Goal: Information Seeking & Learning: Learn about a topic

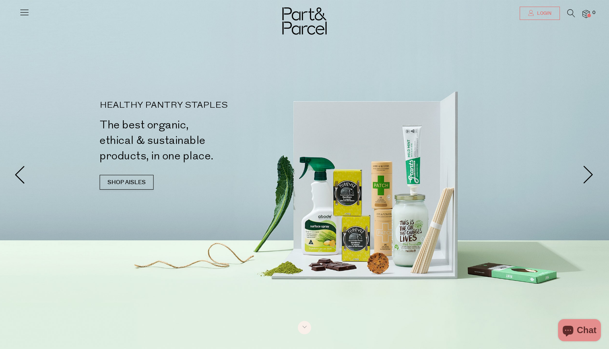
click at [539, 15] on span "Login" at bounding box center [543, 13] width 16 height 6
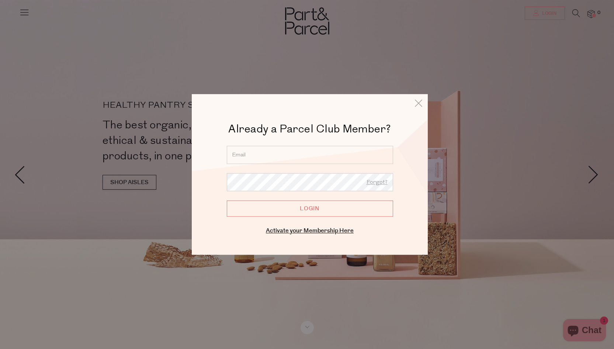
type input "kariorbea@gmail.com"
click at [310, 208] on input "Login" at bounding box center [310, 208] width 166 height 16
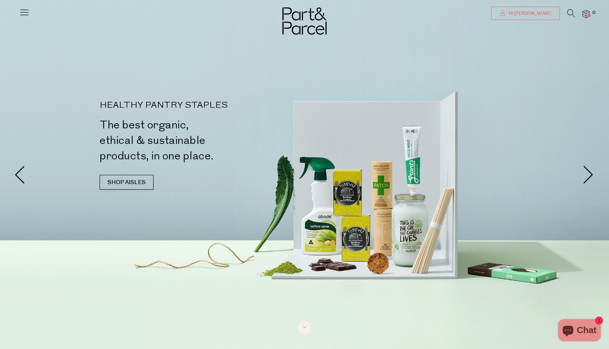
click at [544, 13] on span "Hi Kari" at bounding box center [528, 13] width 45 height 6
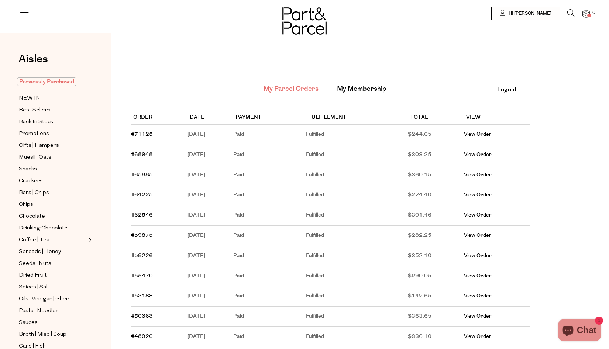
click at [60, 82] on span "Previously Purchased" at bounding box center [46, 81] width 59 height 8
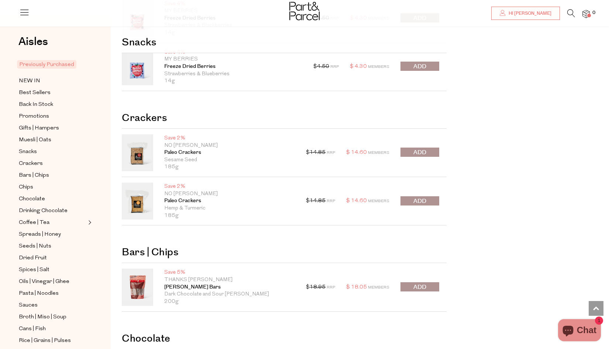
scroll to position [586, 0]
click at [419, 150] on span "submit" at bounding box center [419, 152] width 13 height 8
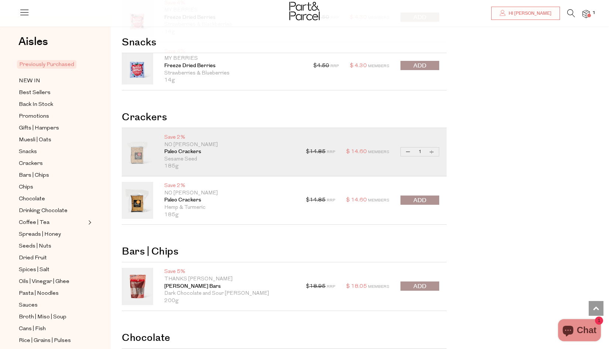
click at [421, 198] on span "submit" at bounding box center [419, 200] width 13 height 8
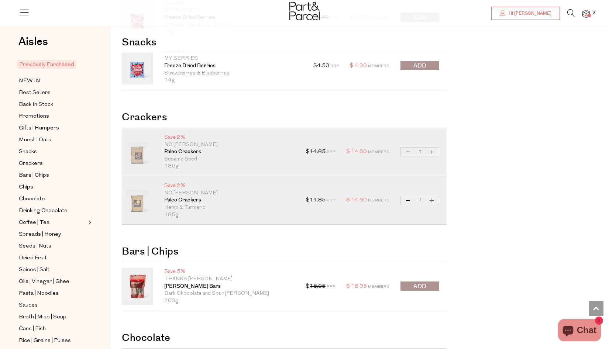
click at [407, 151] on button "Decrease Paleo Crackers" at bounding box center [407, 152] width 9 height 8
type input "0"
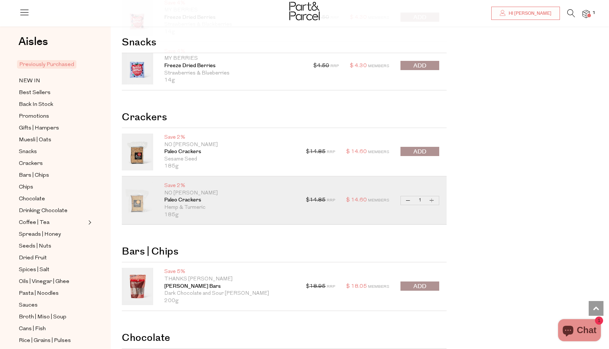
click at [432, 150] on button "submit" at bounding box center [419, 151] width 39 height 9
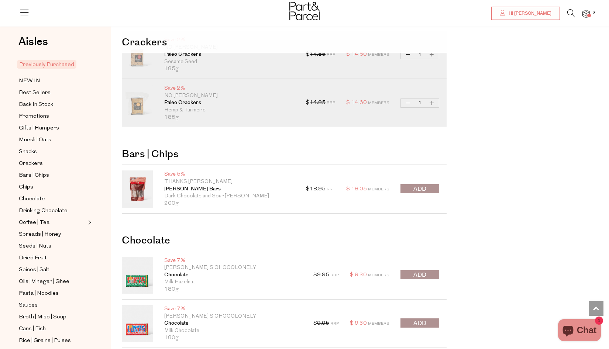
scroll to position [685, 0]
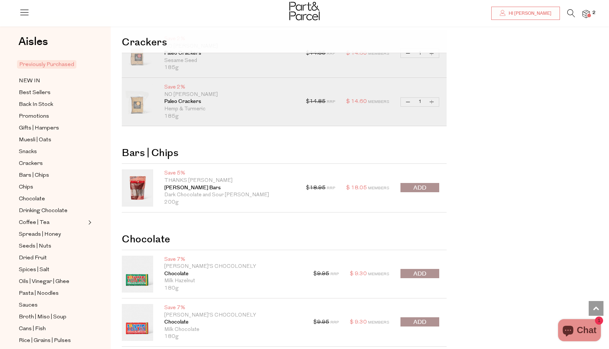
click at [414, 187] on span "submit" at bounding box center [419, 188] width 13 height 8
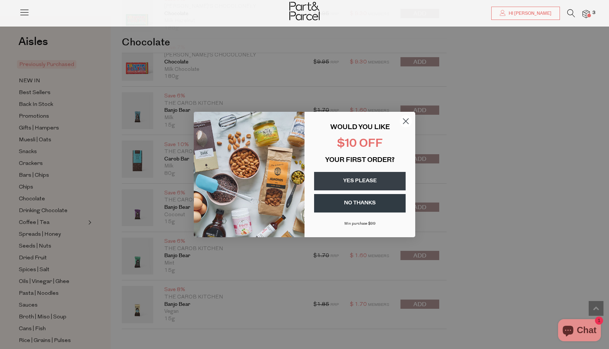
scroll to position [970, 0]
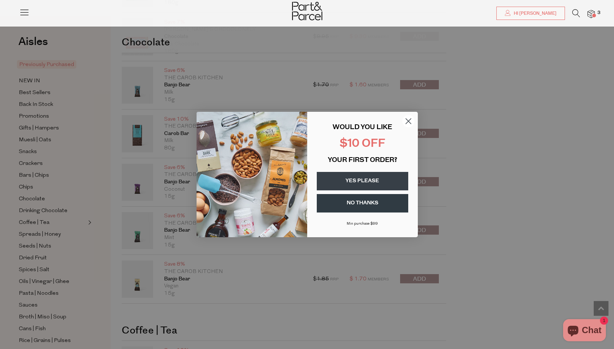
click at [409, 121] on circle "Close dialog" at bounding box center [408, 121] width 12 height 12
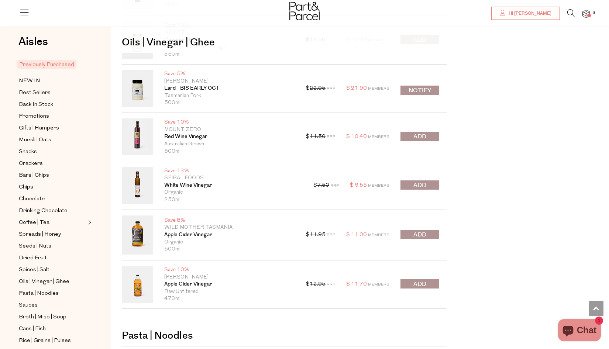
scroll to position [2890, 0]
click at [420, 181] on span "submit" at bounding box center [419, 185] width 13 height 8
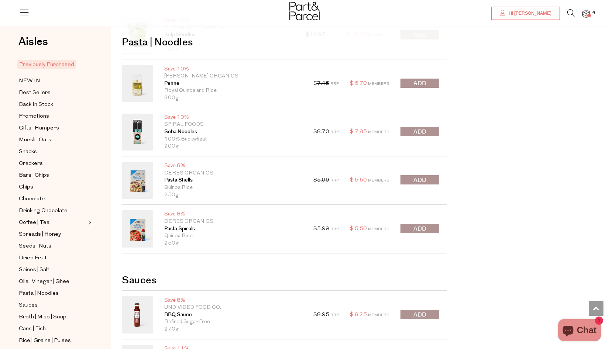
scroll to position [3225, 0]
click at [415, 128] on span "submit" at bounding box center [419, 132] width 13 height 8
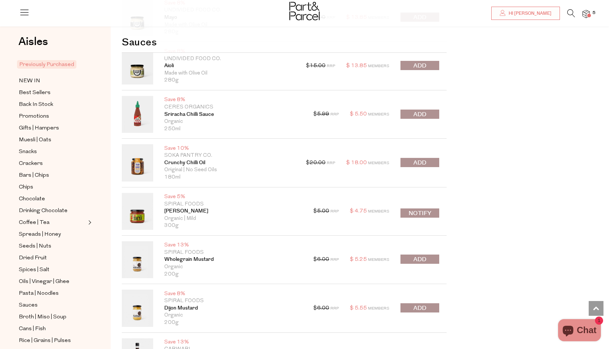
scroll to position [3862, 0]
click at [415, 159] on span "submit" at bounding box center [419, 162] width 13 height 8
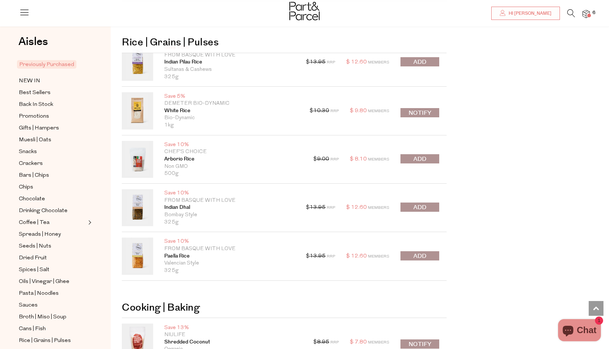
scroll to position [4559, 0]
click at [415, 108] on button "Notify" at bounding box center [419, 112] width 39 height 9
type input "Notify when available"
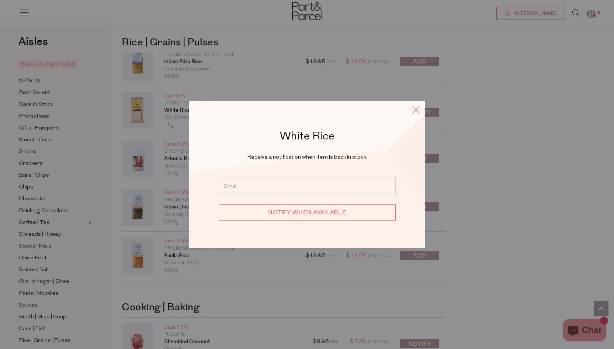
click at [414, 107] on icon at bounding box center [415, 110] width 11 height 11
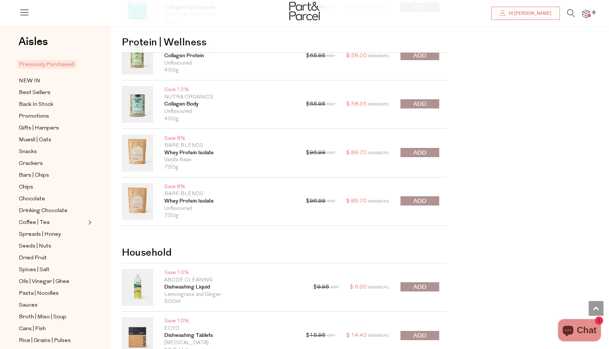
scroll to position [5456, 0]
click at [418, 148] on span "submit" at bounding box center [419, 152] width 13 height 8
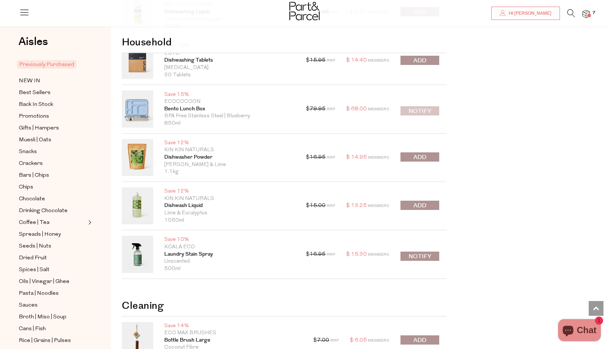
scroll to position [5731, 0]
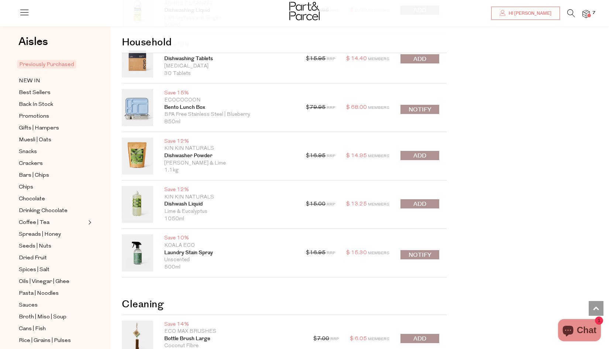
click at [412, 151] on button "submit" at bounding box center [419, 155] width 39 height 9
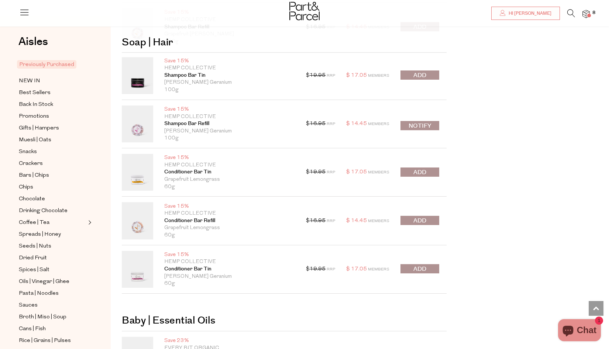
scroll to position [6603, 0]
click at [418, 216] on span "submit" at bounding box center [419, 220] width 13 height 8
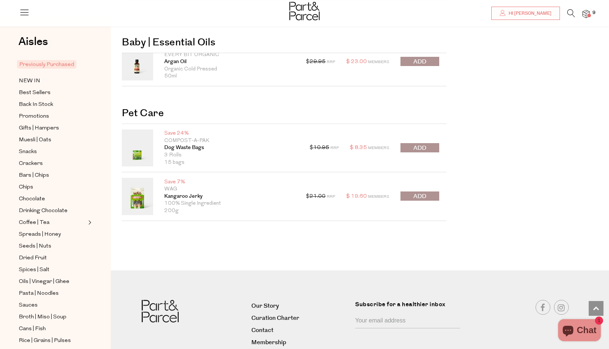
scroll to position [6898, 0]
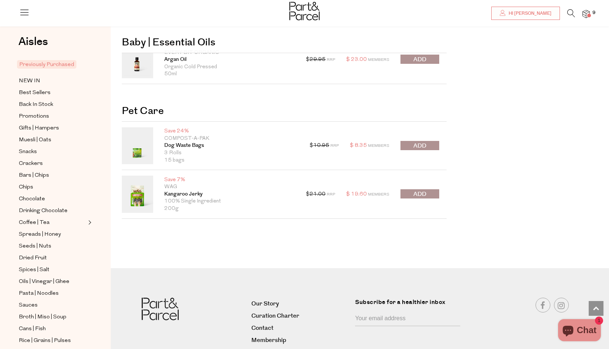
click at [431, 141] on button "submit" at bounding box center [419, 145] width 39 height 9
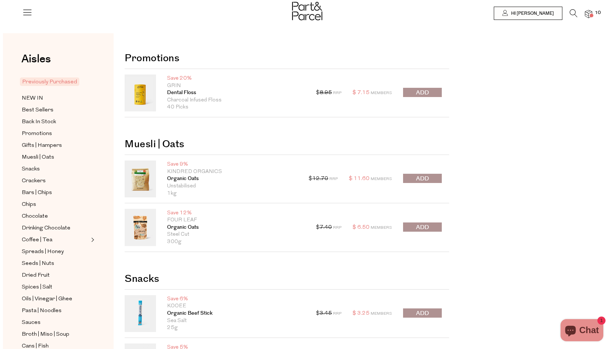
scroll to position [0, 0]
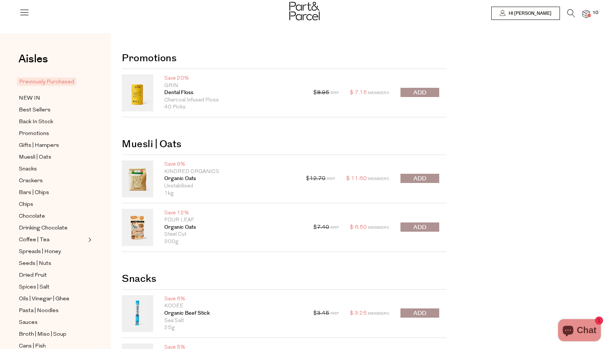
click at [569, 13] on icon at bounding box center [571, 13] width 8 height 8
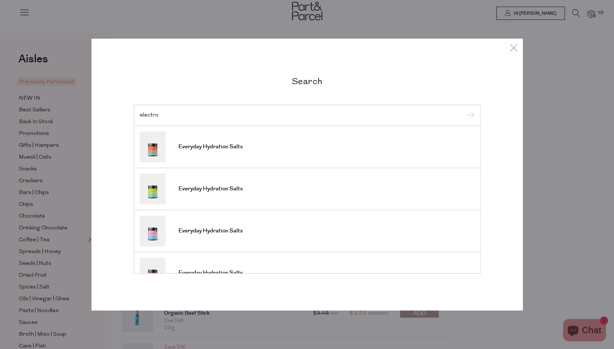
click at [329, 113] on input "electro" at bounding box center [307, 115] width 335 height 6
type input "electro"
click at [468, 115] on input "submit" at bounding box center [469, 115] width 11 height 11
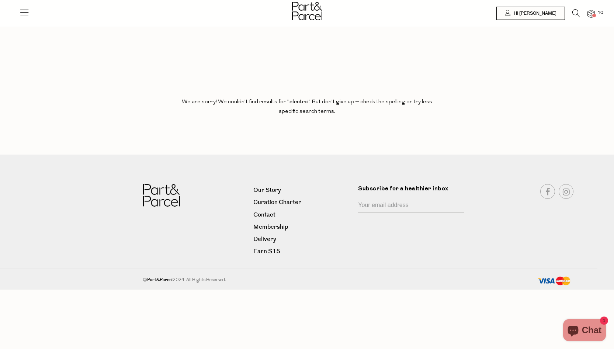
click at [22, 11] on icon at bounding box center [24, 12] width 10 height 10
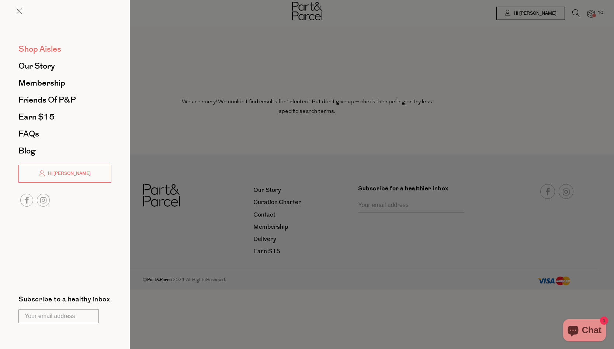
click at [42, 47] on span "Shop Aisles" at bounding box center [39, 49] width 43 height 12
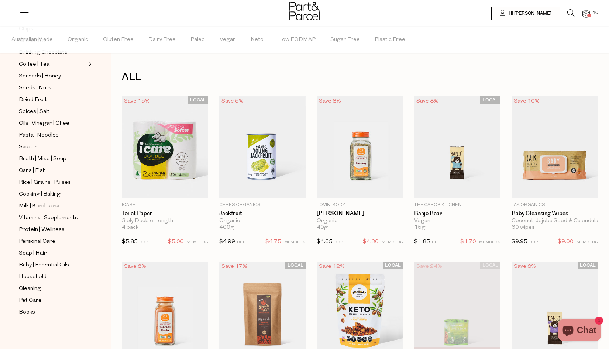
scroll to position [193, 0]
click at [32, 228] on span "Protein | Wellness" at bounding box center [42, 229] width 46 height 9
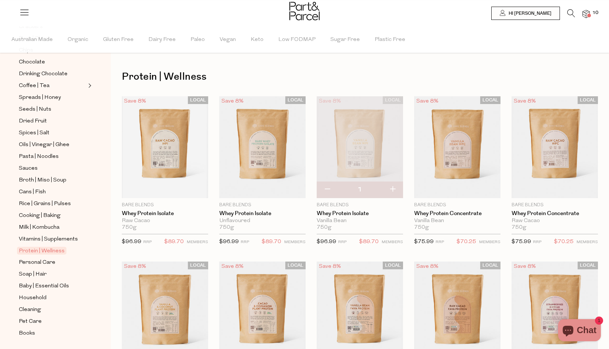
scroll to position [172, 0]
click at [42, 236] on span "Vitamins | Supplements" at bounding box center [48, 239] width 59 height 9
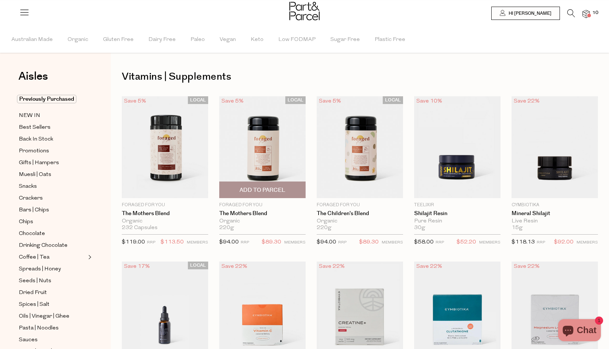
click at [260, 147] on img at bounding box center [262, 147] width 86 height 102
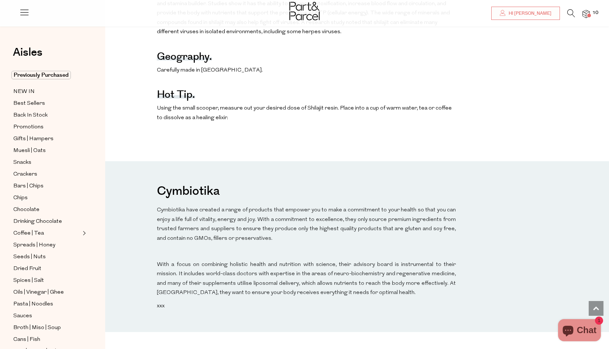
scroll to position [537, 6]
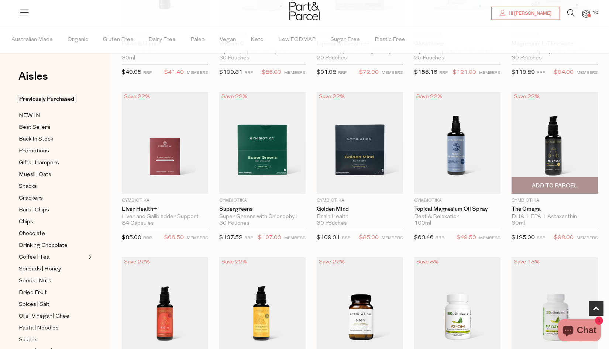
scroll to position [337, 0]
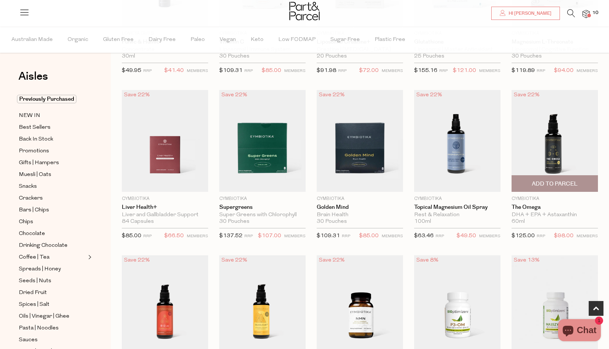
click at [550, 156] on img at bounding box center [554, 141] width 86 height 102
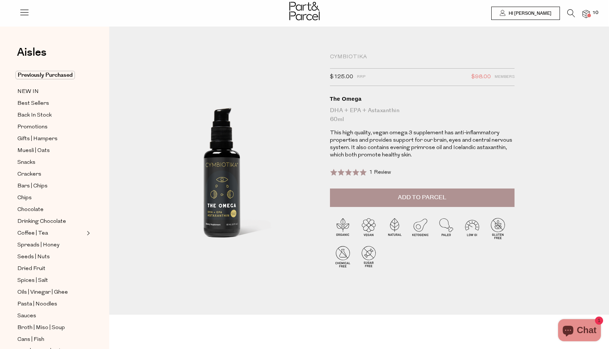
scroll to position [0, 1]
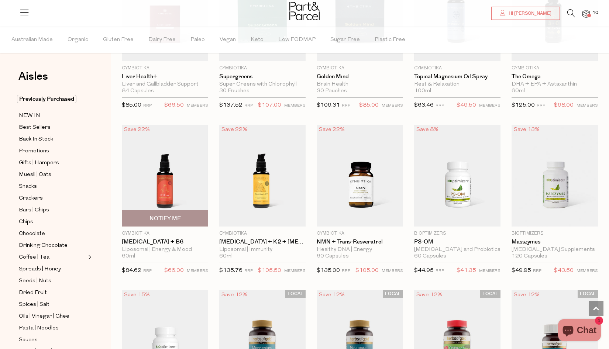
scroll to position [472, 0]
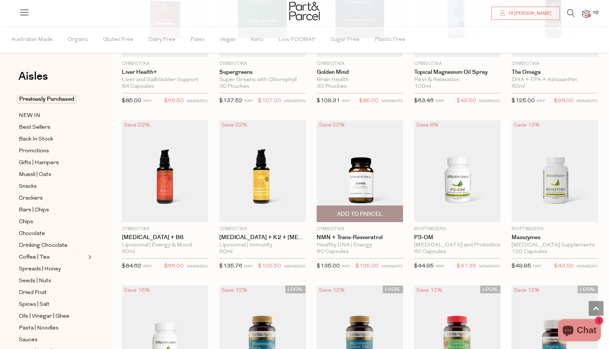
click at [362, 179] on img at bounding box center [359, 171] width 86 height 102
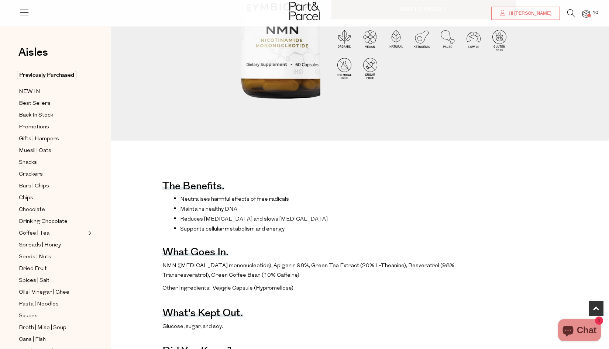
scroll to position [164, 0]
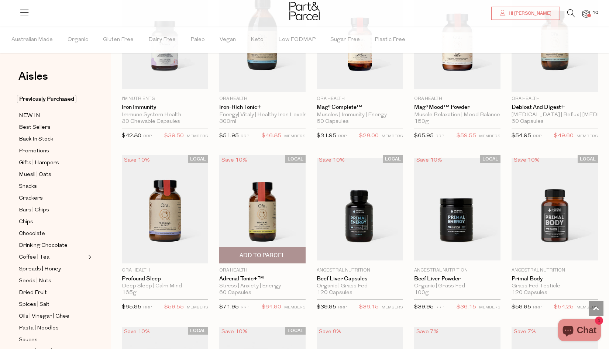
scroll to position [1270, 0]
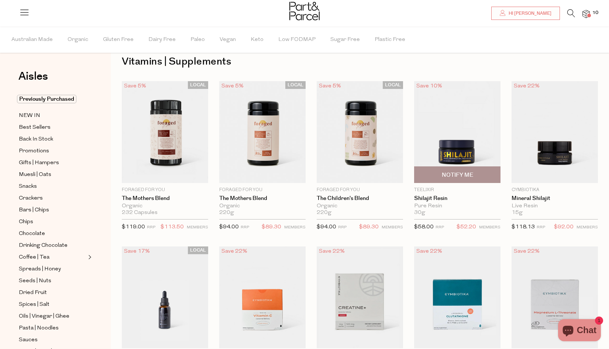
scroll to position [20, 0]
